Goal: Transaction & Acquisition: Purchase product/service

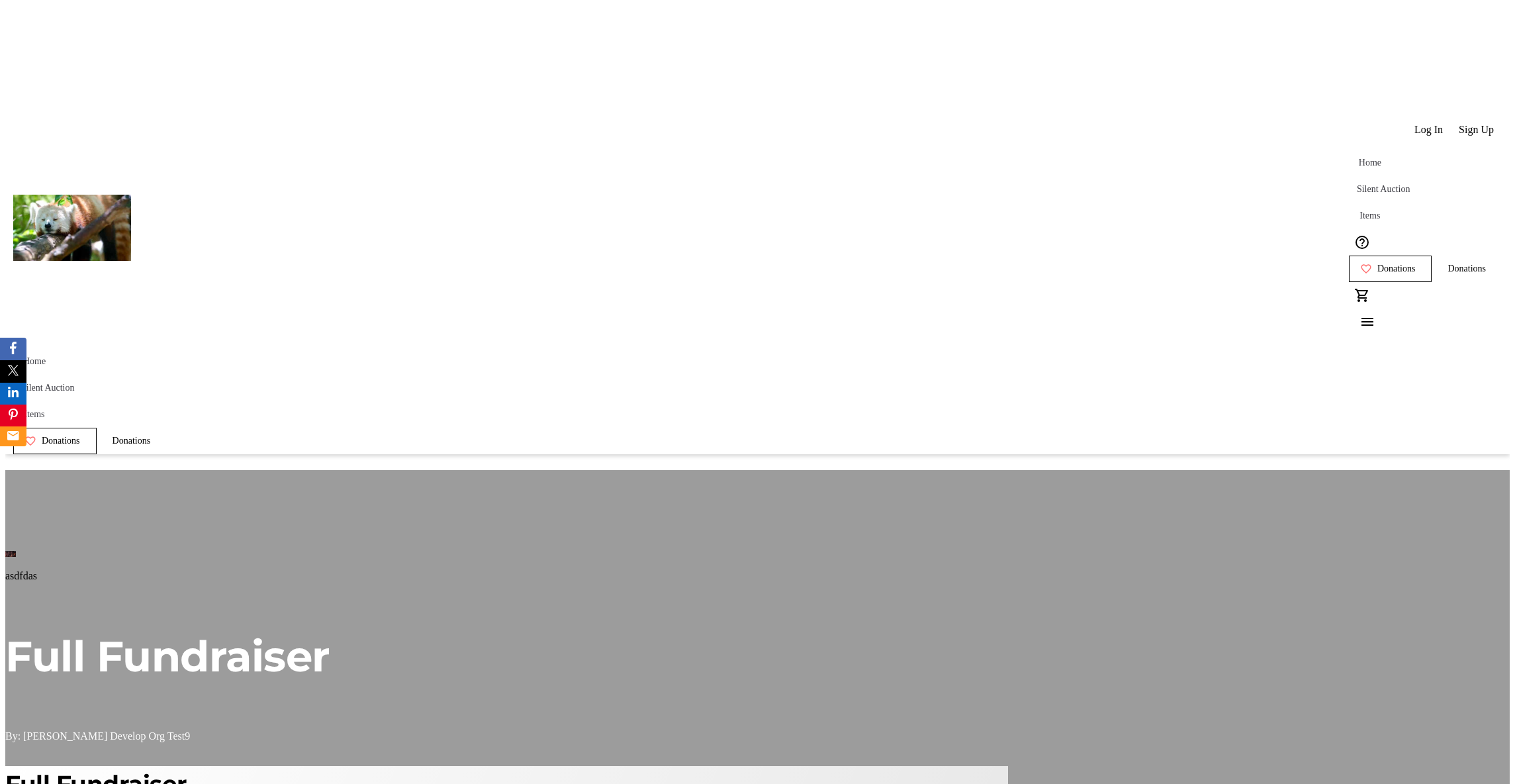
click at [1448, 263] on span "Donations" at bounding box center [1467, 269] width 38 height 10
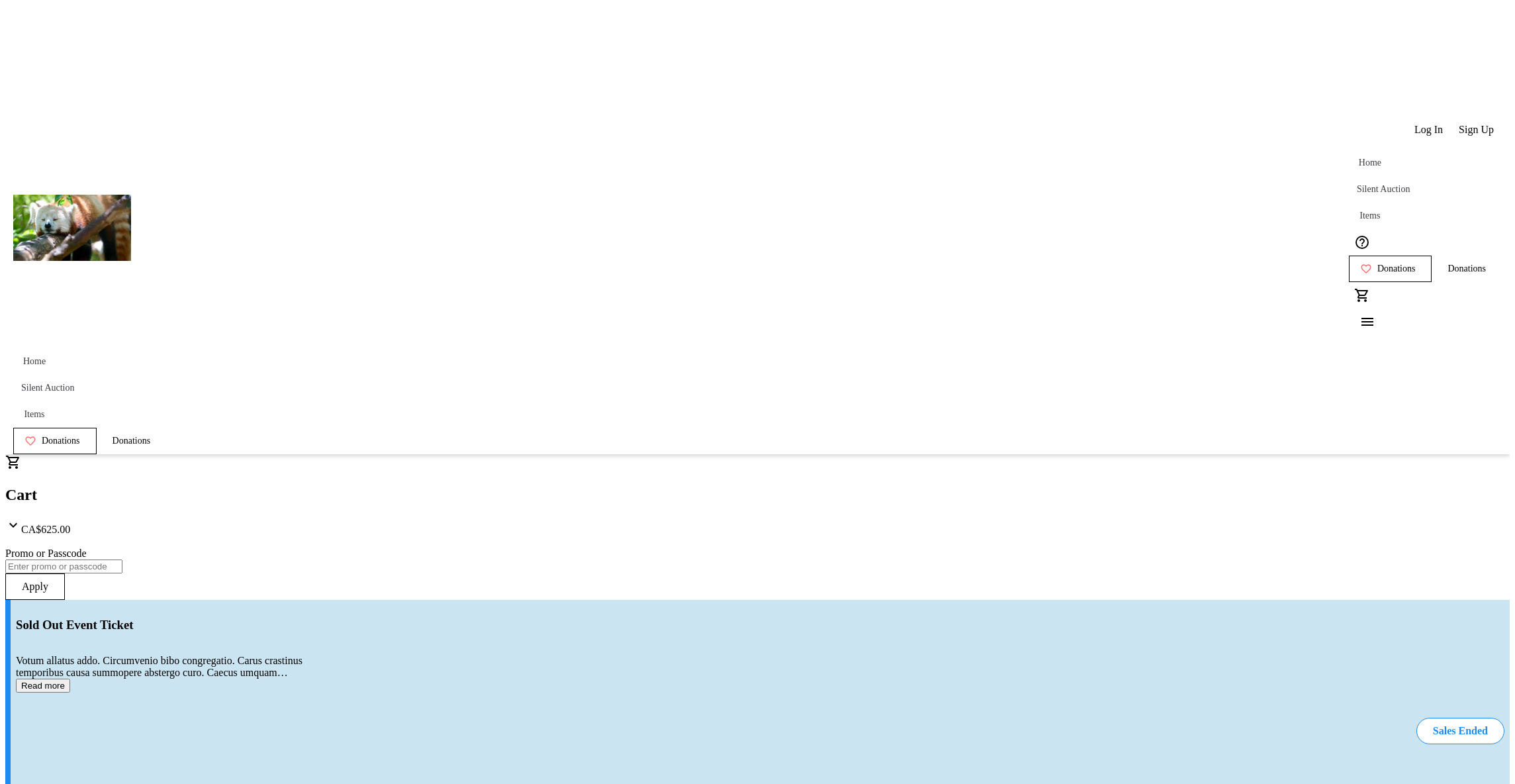
click at [1359, 158] on span "Home" at bounding box center [1370, 163] width 23 height 10
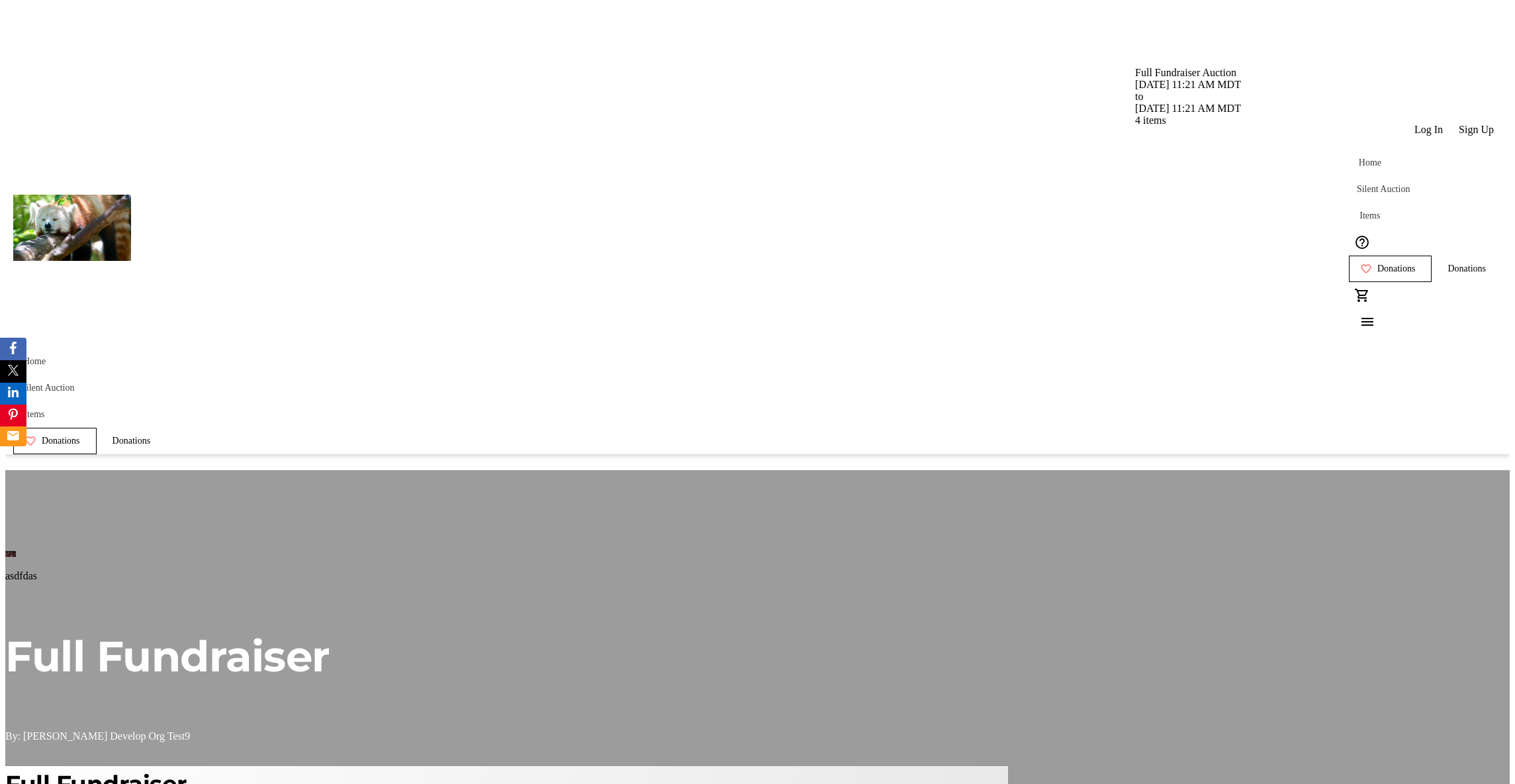
click at [1357, 184] on span "Silent Auction" at bounding box center [1383, 189] width 53 height 10
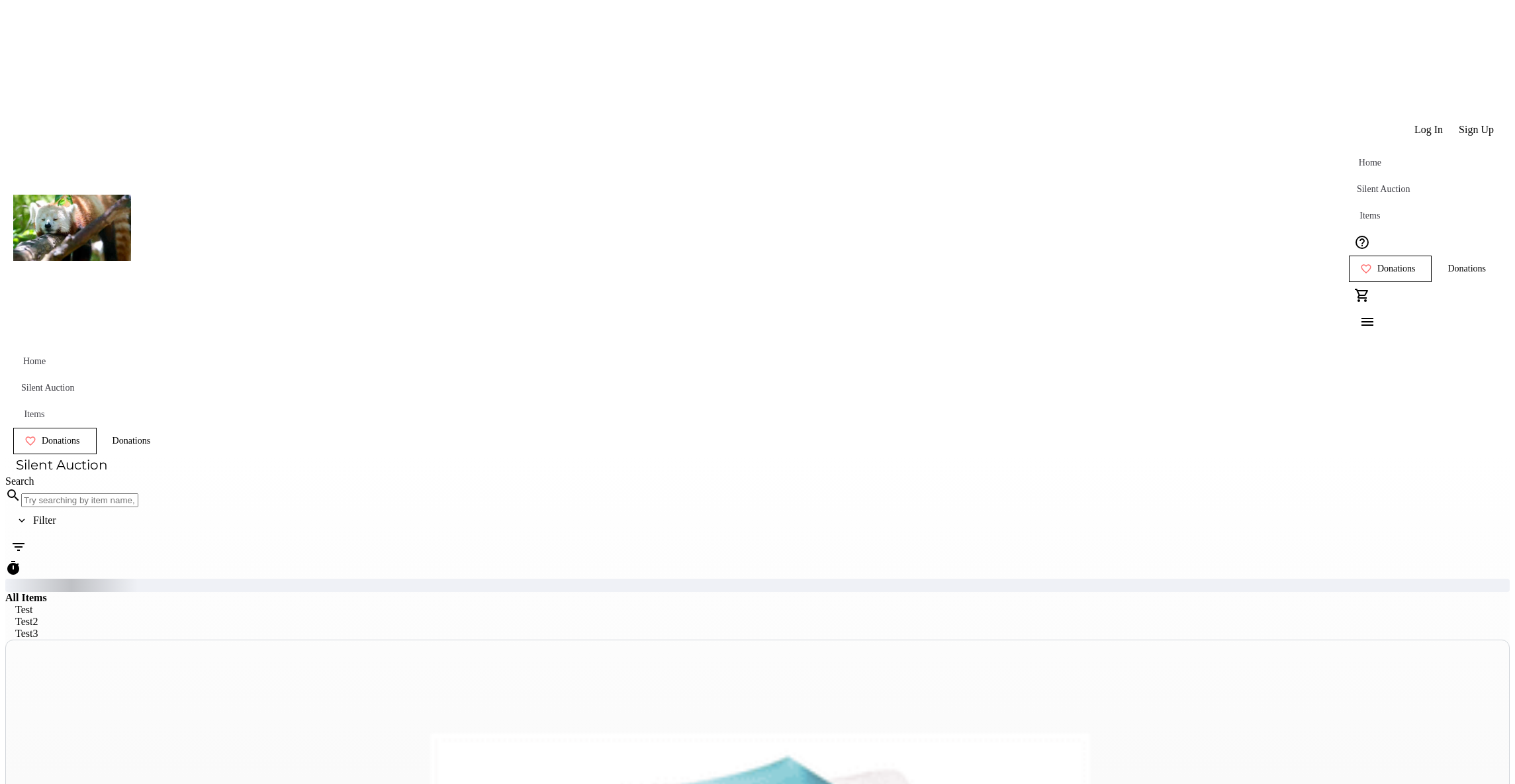
click at [1359, 158] on span "Home" at bounding box center [1370, 163] width 23 height 10
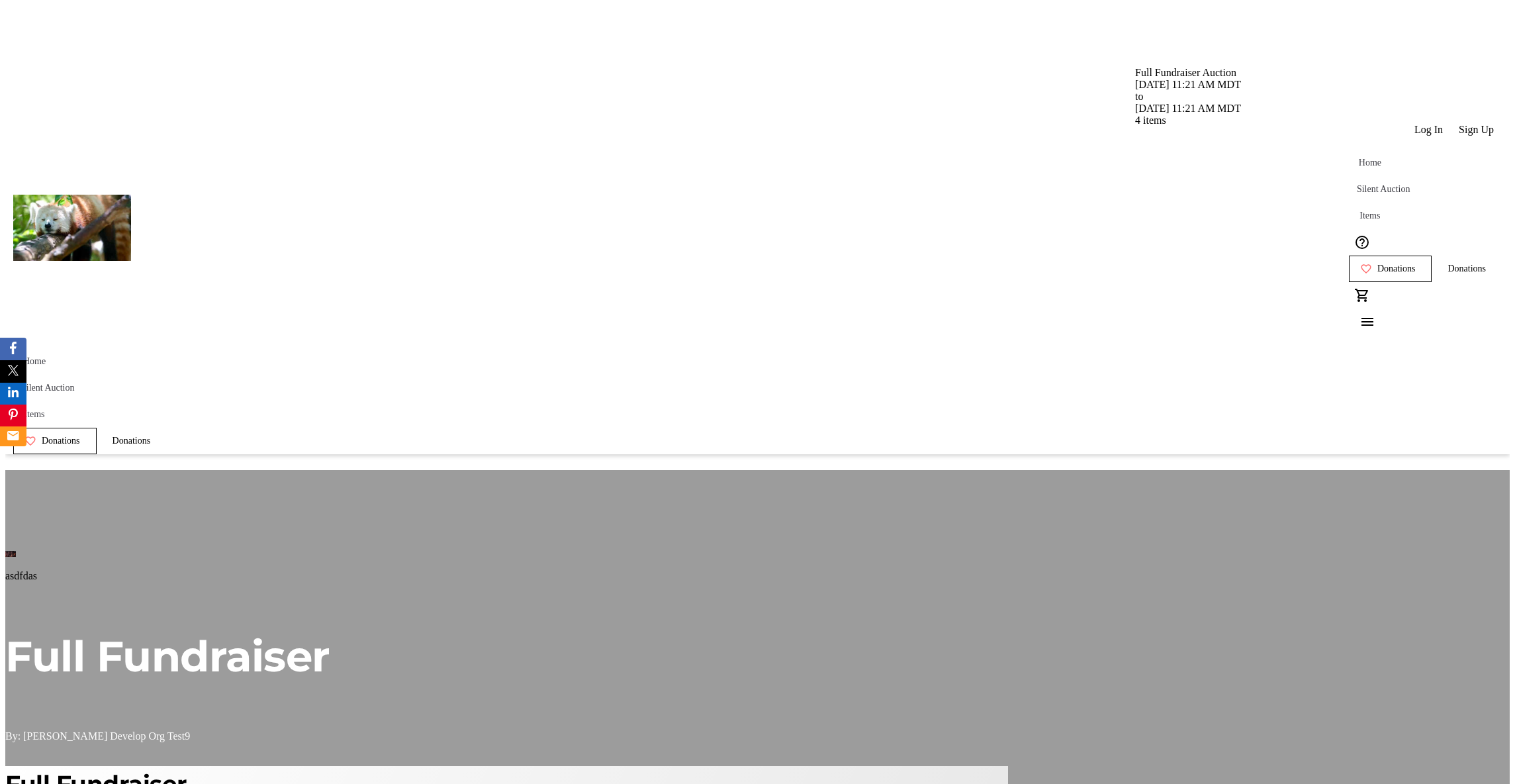
click at [1357, 184] on span "Silent Auction" at bounding box center [1383, 189] width 53 height 10
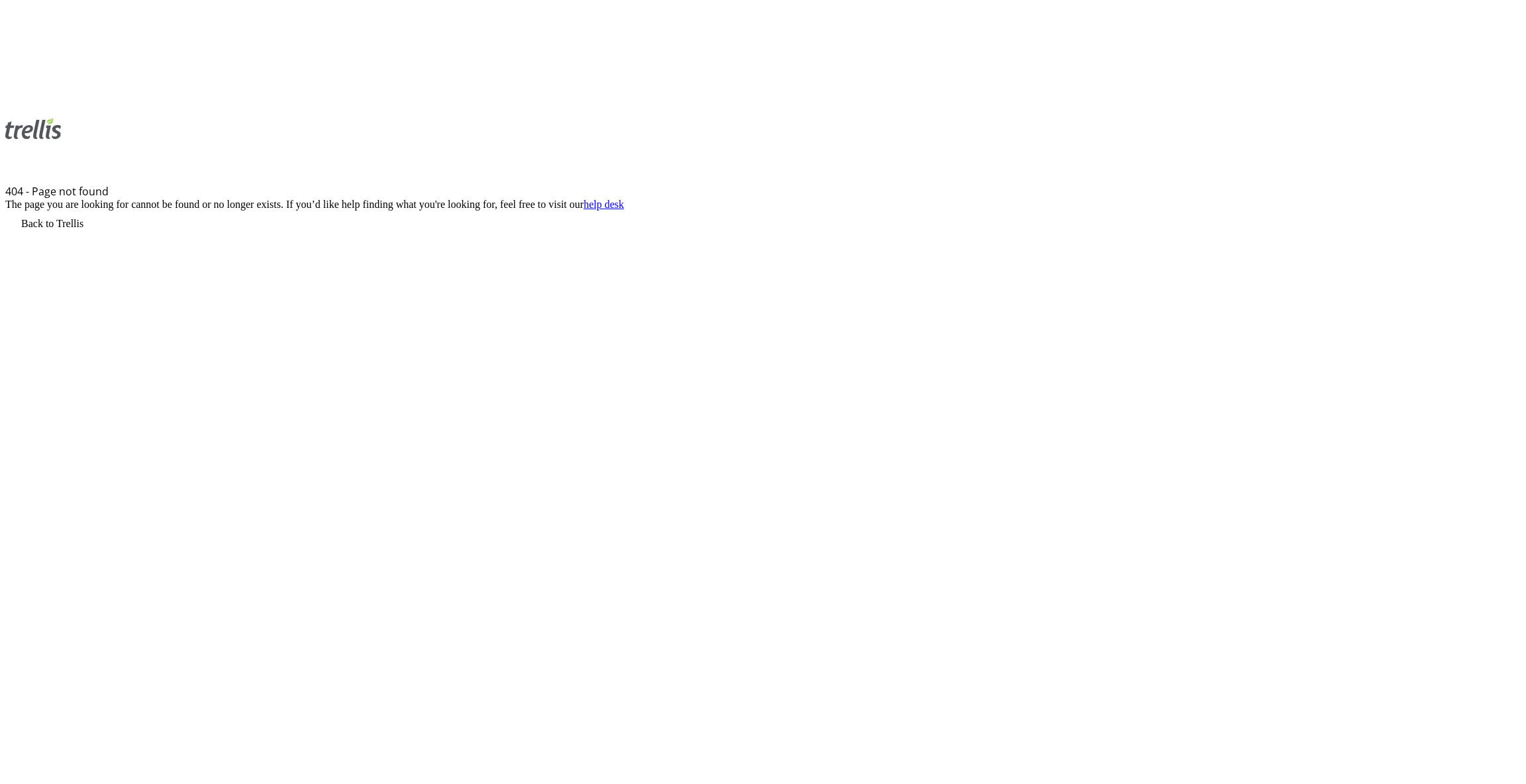
click at [345, 184] on div "404 - Page not found" at bounding box center [763, 191] width 1516 height 15
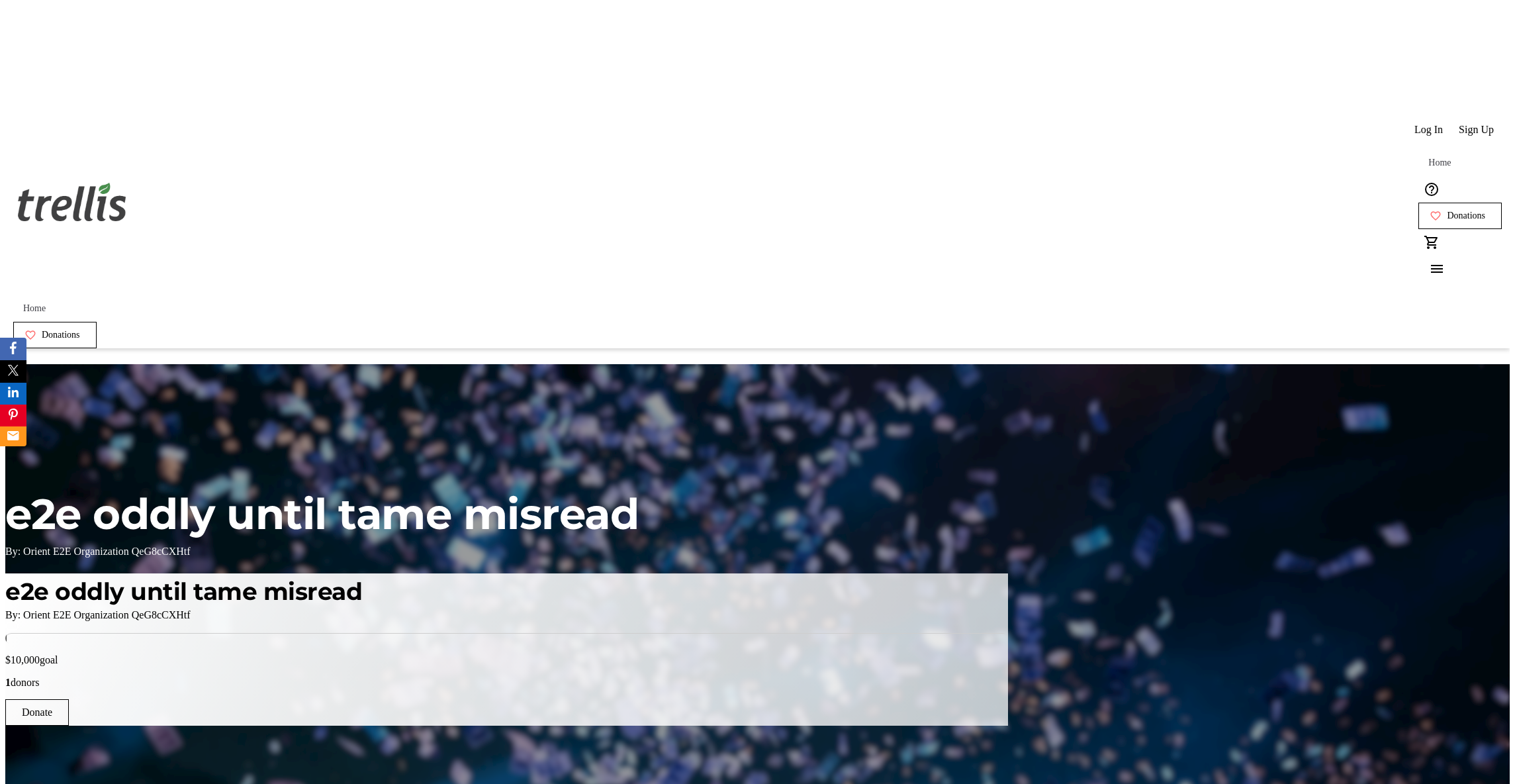
click at [1447, 210] on span "Donations" at bounding box center [1466, 215] width 38 height 10
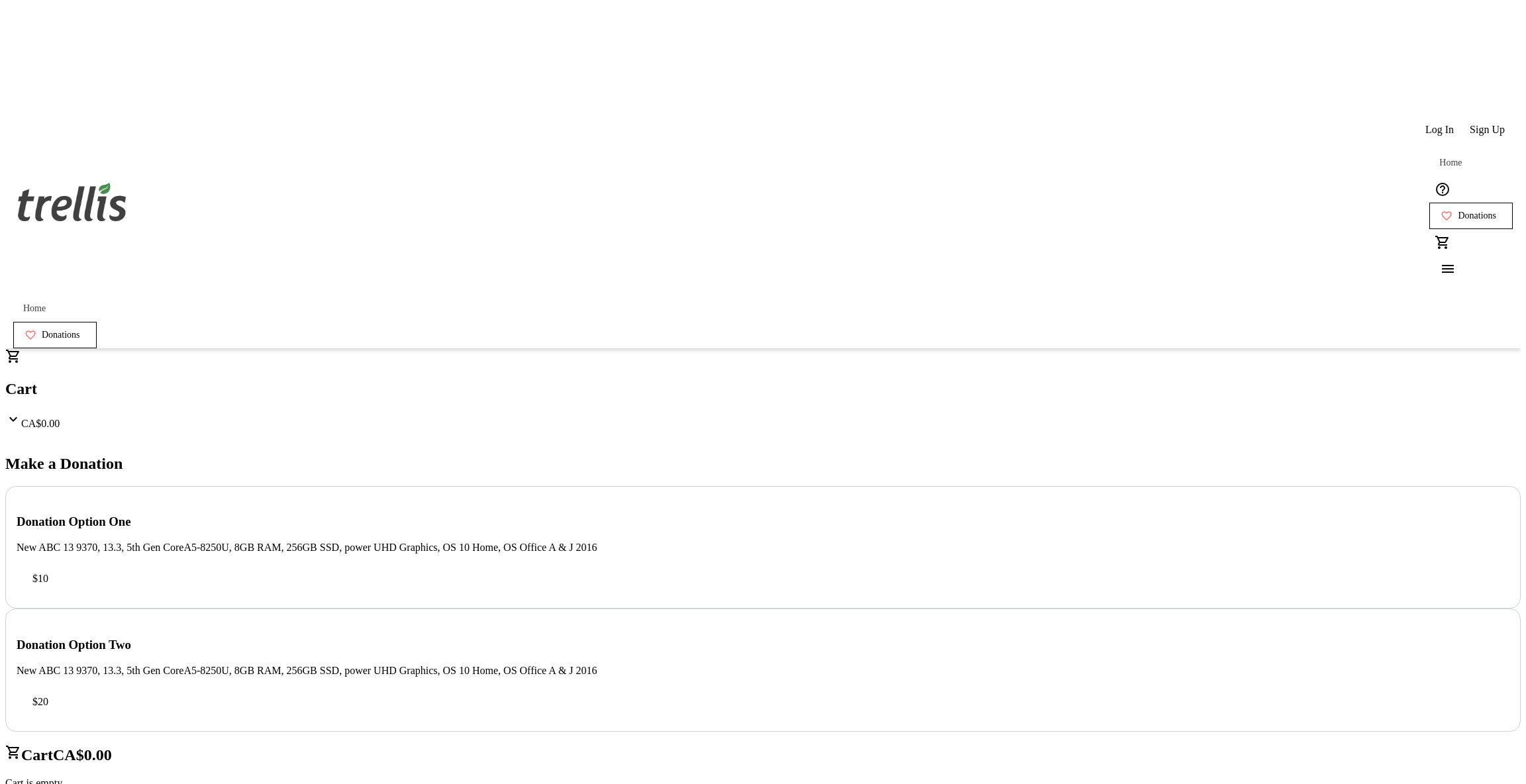
click at [1439, 158] on span "Home" at bounding box center [1450, 163] width 23 height 10
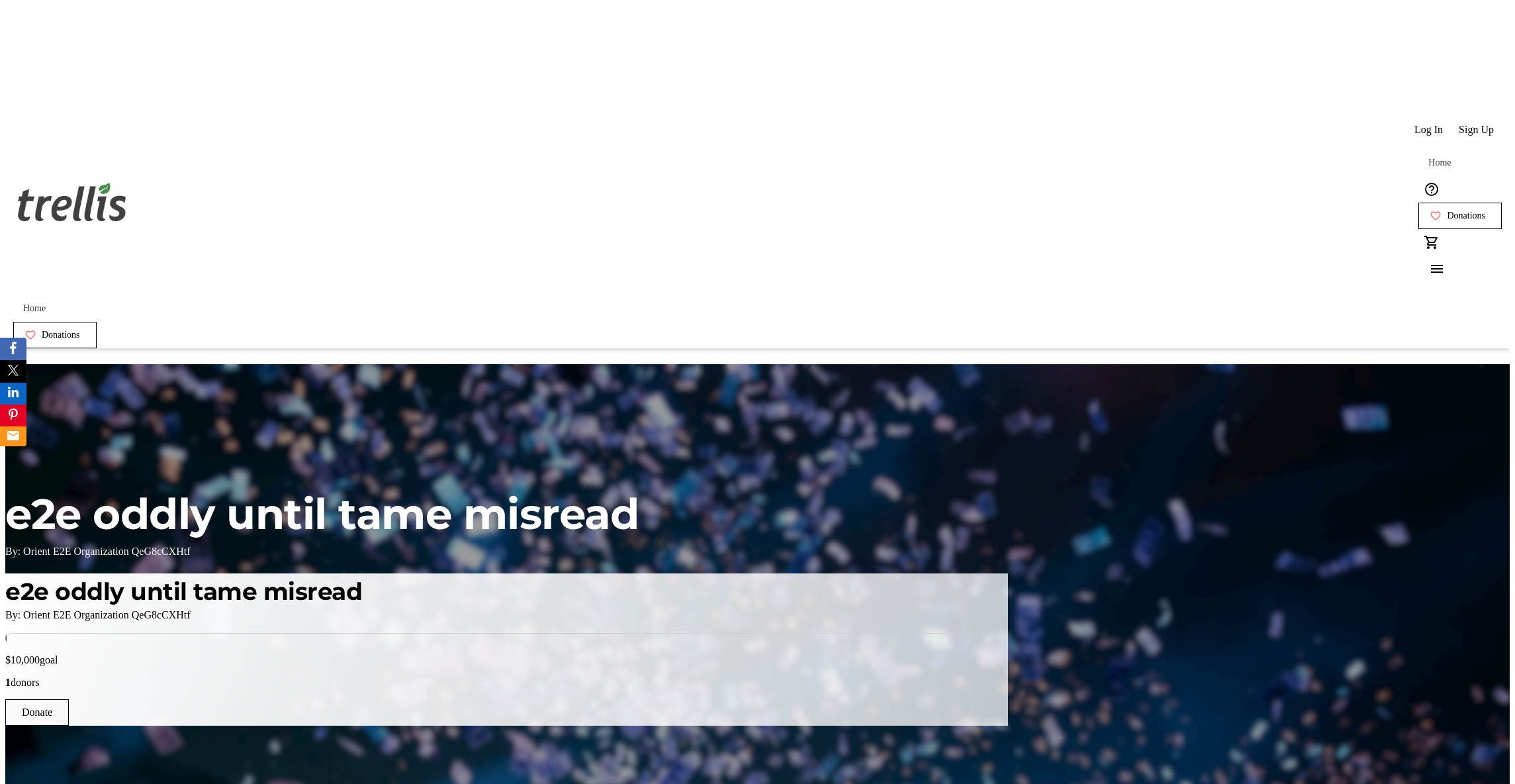
click at [1447, 210] on span "Donations" at bounding box center [1466, 215] width 38 height 10
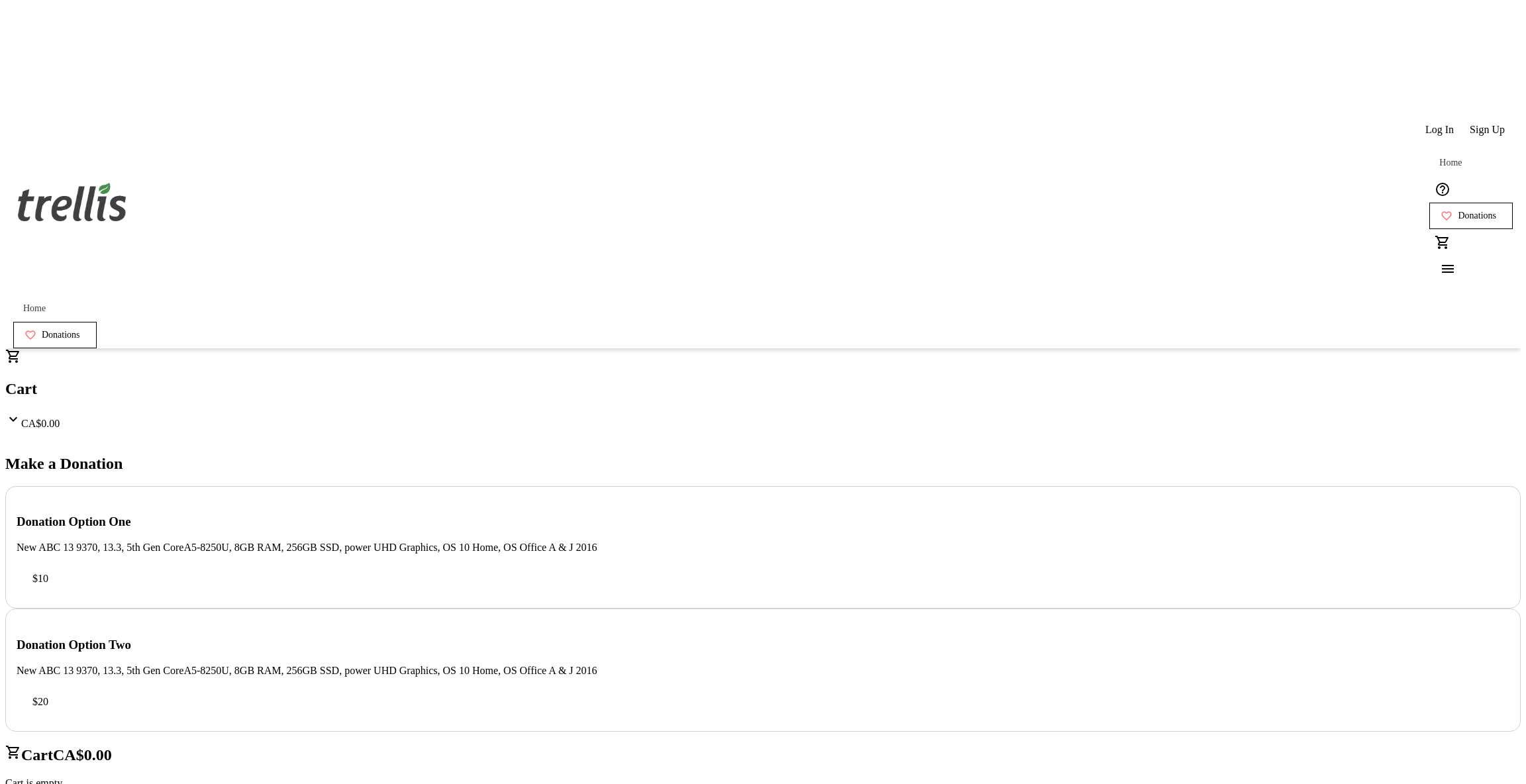
click at [1287, 515] on tr-checkout-feature-upsell-ui "Cart CA$0.00 Cart is empty Promo or Passcode Apply Subtotal CA$0.00 Fees Calcul…" at bounding box center [763, 753] width 1516 height 810
